Goal: Information Seeking & Learning: Learn about a topic

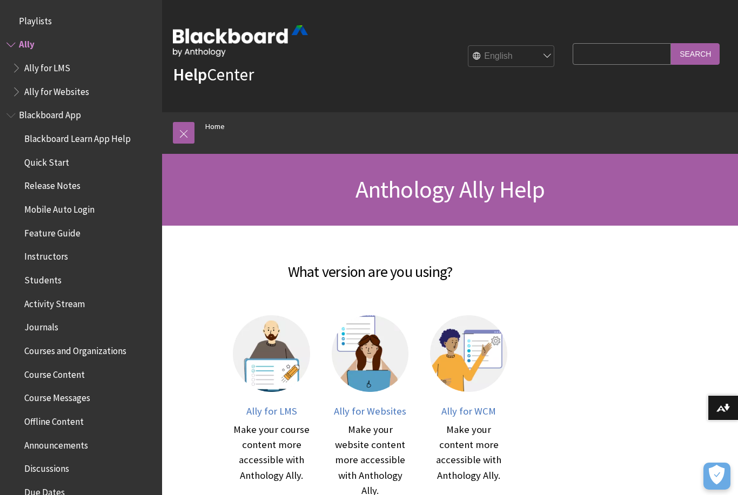
scroll to position [19, 0]
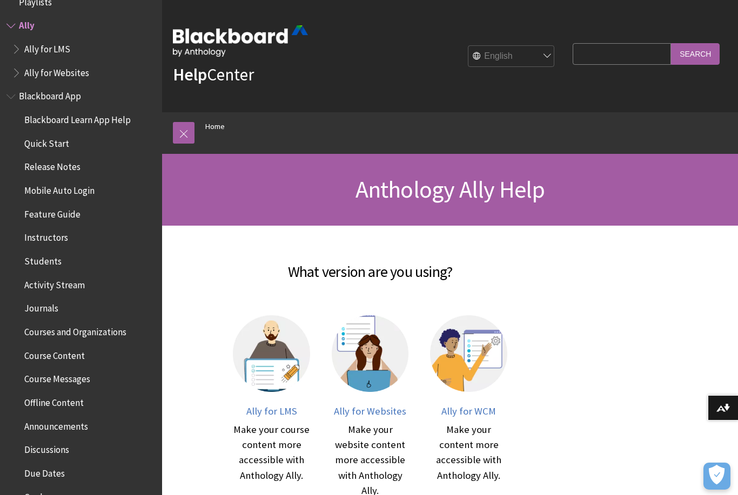
click at [555, 57] on select "English عربية Català Cymraeg Deutsch Español Suomi Français עברית Italiano 日本語 …" at bounding box center [511, 57] width 86 height 22
select select "/ar-sa/Ally"
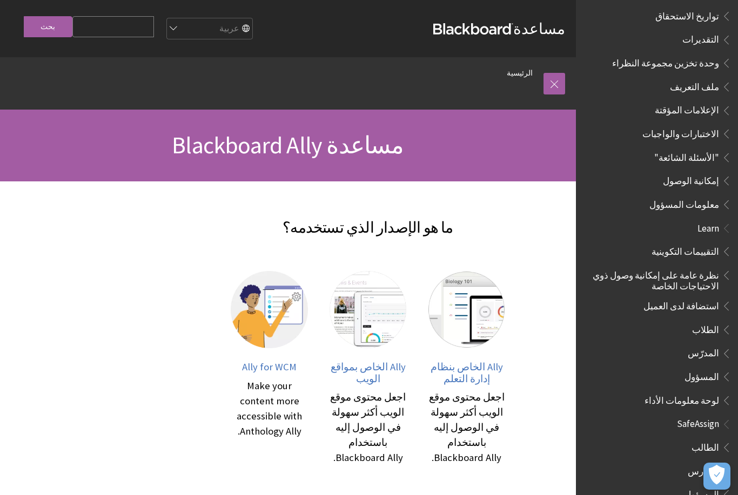
scroll to position [474, 0]
click at [675, 439] on span "الطالب" at bounding box center [660, 448] width 144 height 18
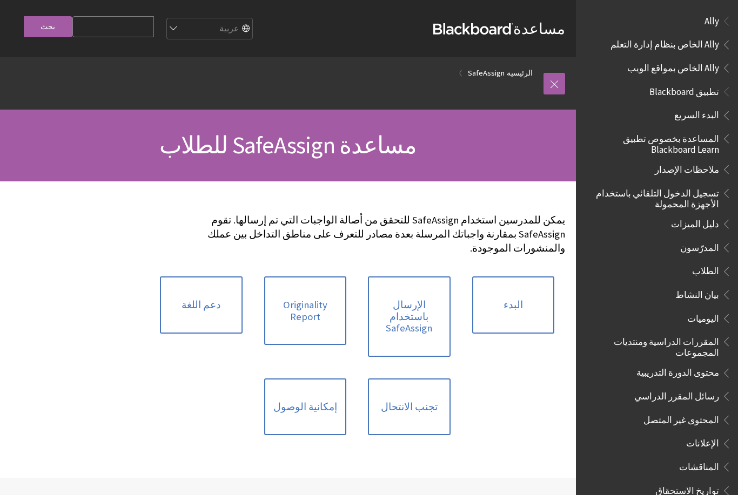
scroll to position [614, 0]
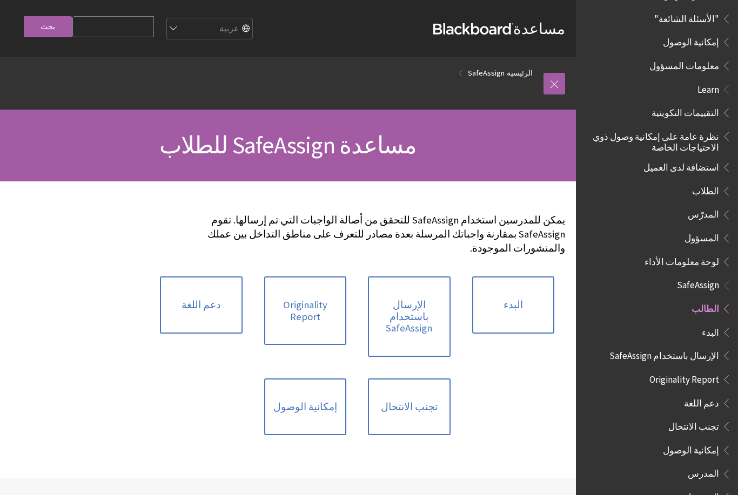
click at [203, 301] on link "دعم اللغة" at bounding box center [201, 305] width 83 height 57
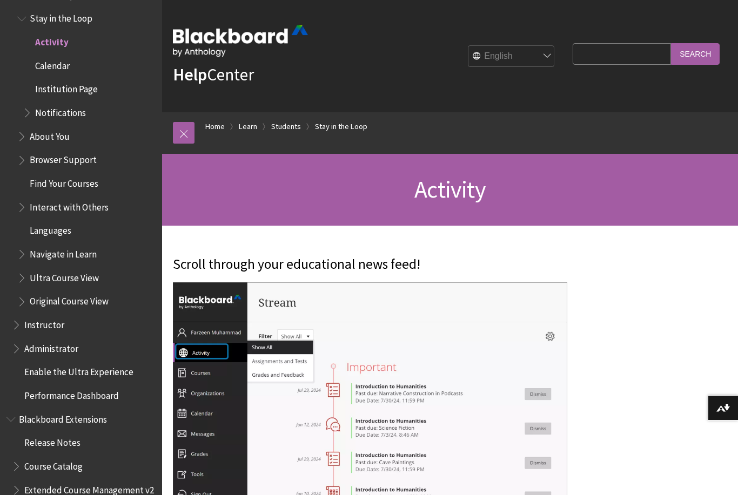
click at [555, 53] on select "English عربية Català Cymraeg Deutsch Español Suomi Français עברית Italiano 日本語 …" at bounding box center [511, 57] width 86 height 22
select select "/ar-sa/Learn/Student/Ultra/Stay_in_the_Loop/Activity_Stream"
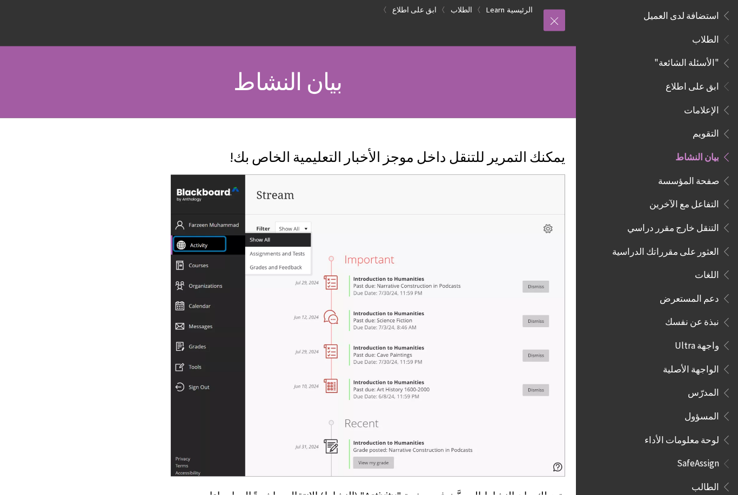
scroll to position [70, 0]
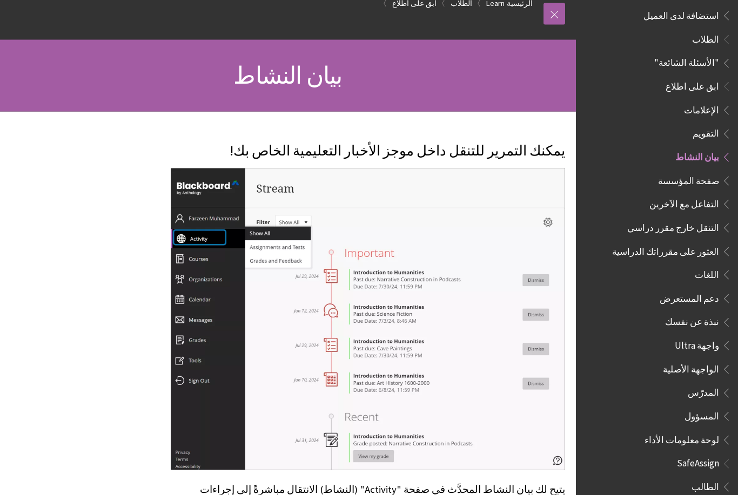
click at [712, 263] on ul ""الأسئلة الشائعة" ابق على اطلاع الإعلامات التقويم بيان النشاط صفحة المؤسسة التف…" at bounding box center [660, 217] width 144 height 325
click at [711, 266] on span "اللغات" at bounding box center [707, 273] width 24 height 15
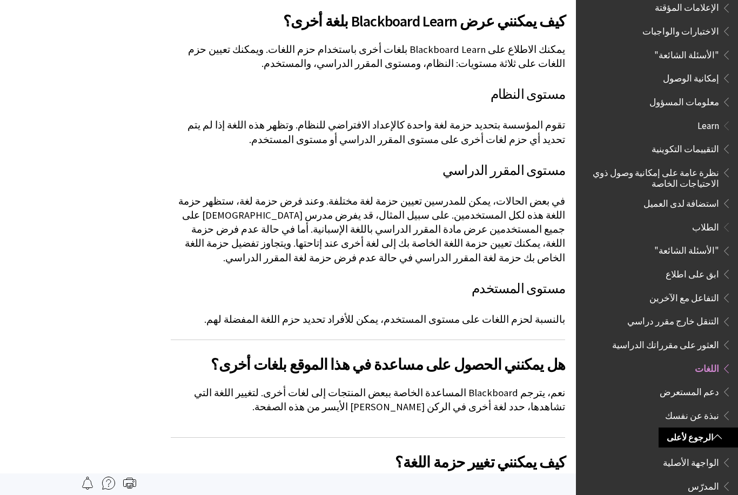
scroll to position [219, 0]
